Goal: Find specific page/section: Find specific page/section

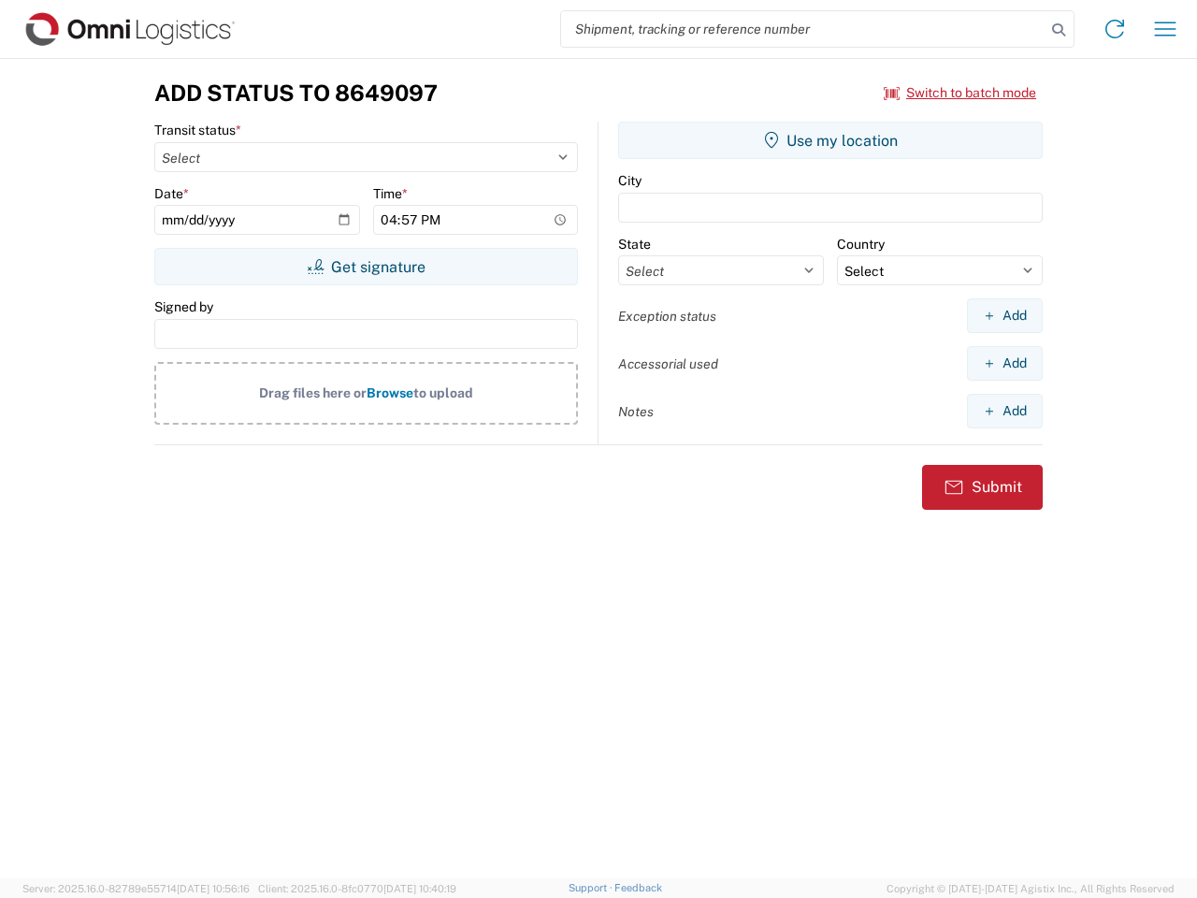
click at [803, 29] on input "search" at bounding box center [803, 29] width 484 height 36
click at [1058, 30] on icon at bounding box center [1058, 30] width 26 height 26
click at [1114, 29] on icon at bounding box center [1114, 29] width 30 height 30
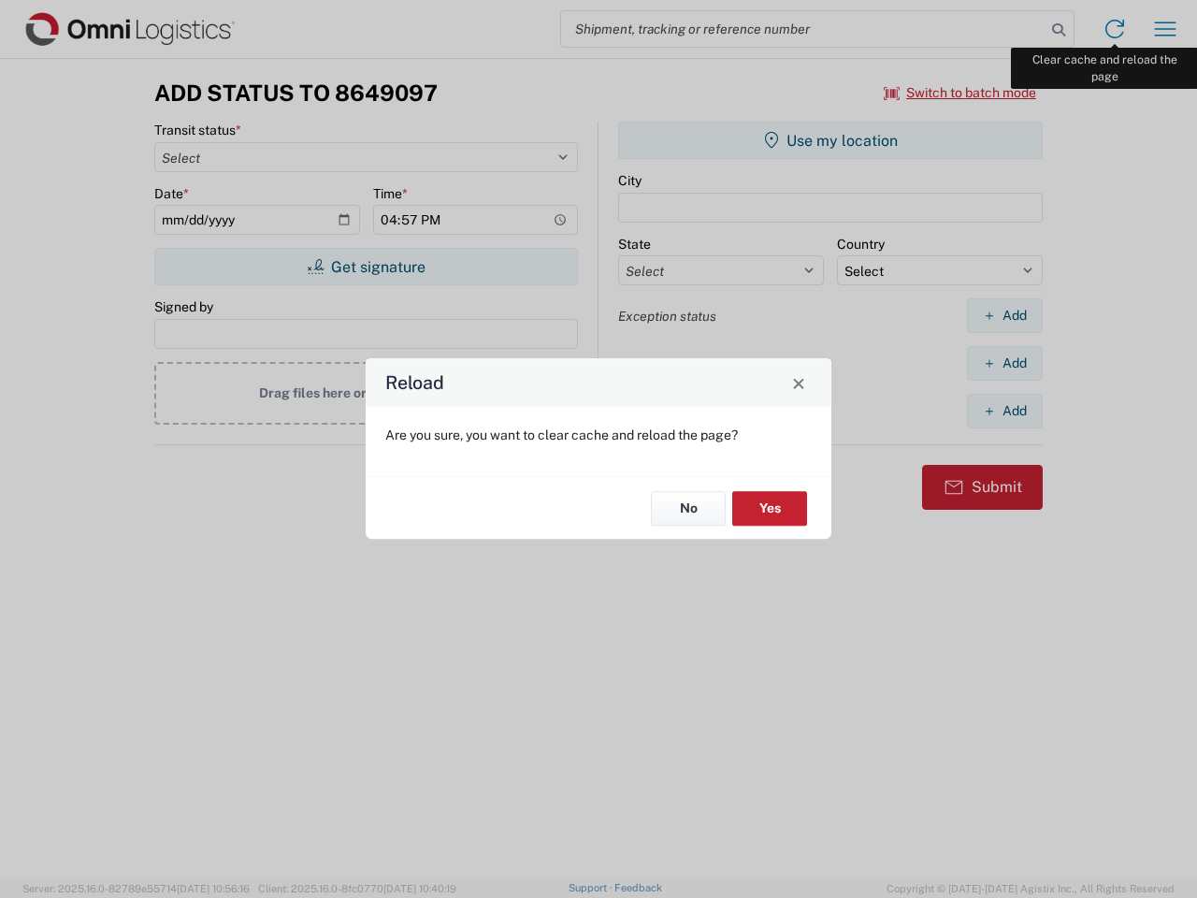
click at [1165, 29] on div "Reload Are you sure, you want to clear cache and reload the page? No Yes" at bounding box center [598, 449] width 1197 height 898
click at [960, 93] on div "Reload Are you sure, you want to clear cache and reload the page? No Yes" at bounding box center [598, 449] width 1197 height 898
click at [366, 266] on div "Reload Are you sure, you want to clear cache and reload the page? No Yes" at bounding box center [598, 449] width 1197 height 898
click at [830, 140] on div "Reload Are you sure, you want to clear cache and reload the page? No Yes" at bounding box center [598, 449] width 1197 height 898
click at [1004, 315] on div "Reload Are you sure, you want to clear cache and reload the page? No Yes" at bounding box center [598, 449] width 1197 height 898
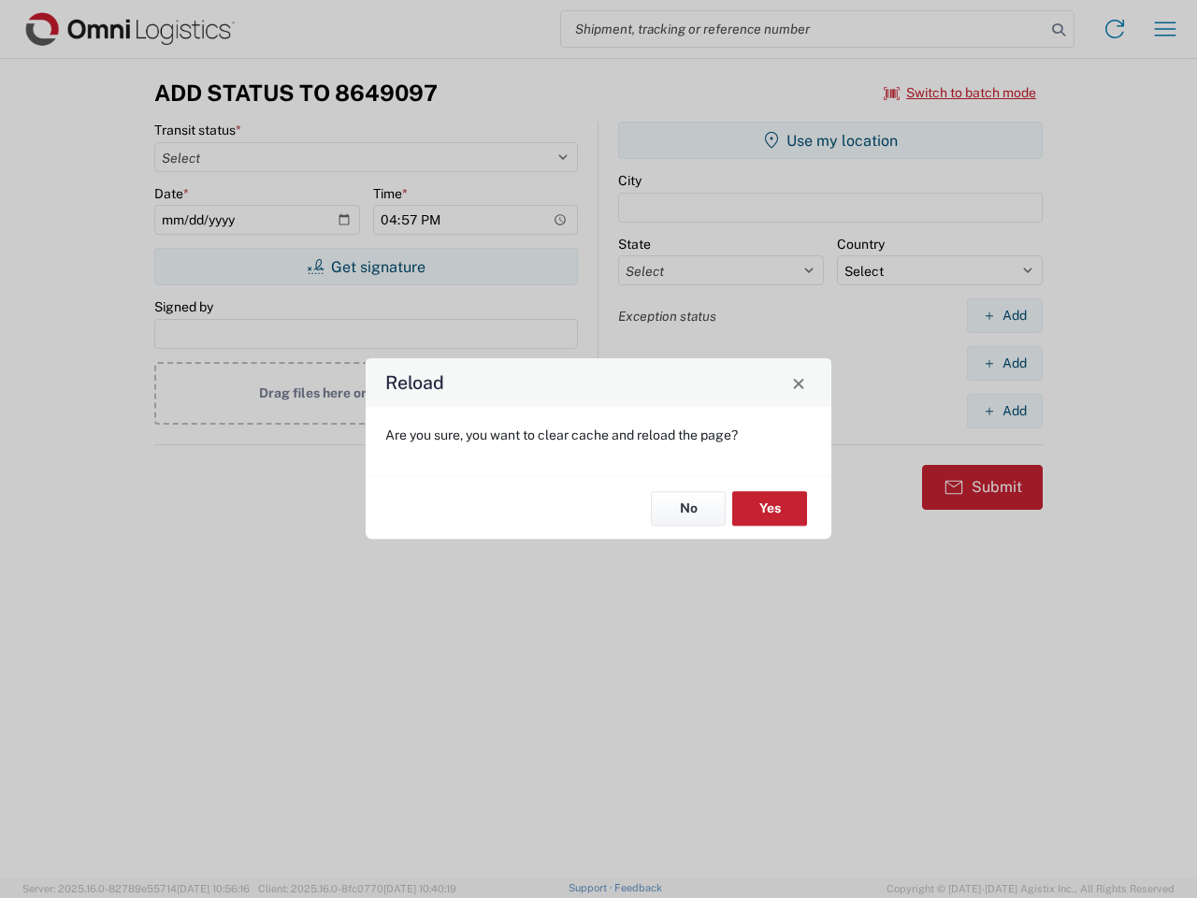
click at [1004, 363] on div "Reload Are you sure, you want to clear cache and reload the page? No Yes" at bounding box center [598, 449] width 1197 height 898
click at [1004, 410] on div "Reload Are you sure, you want to clear cache and reload the page? No Yes" at bounding box center [598, 449] width 1197 height 898
